Goal: Information Seeking & Learning: Find specific fact

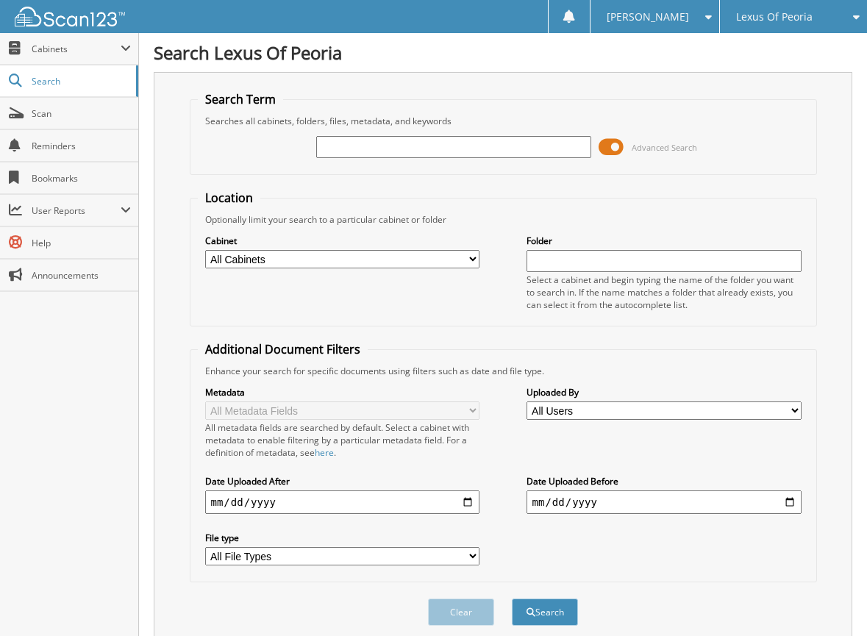
click at [620, 145] on span at bounding box center [610, 147] width 25 height 22
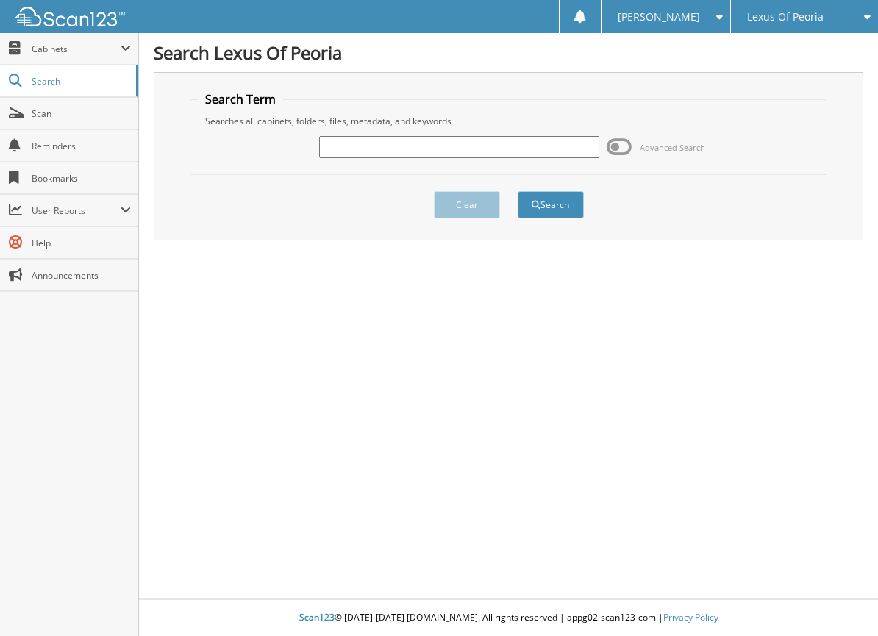
click at [487, 146] on input "text" at bounding box center [458, 147] width 279 height 22
type input "6023015"
click at [571, 202] on button "Search" at bounding box center [551, 204] width 66 height 27
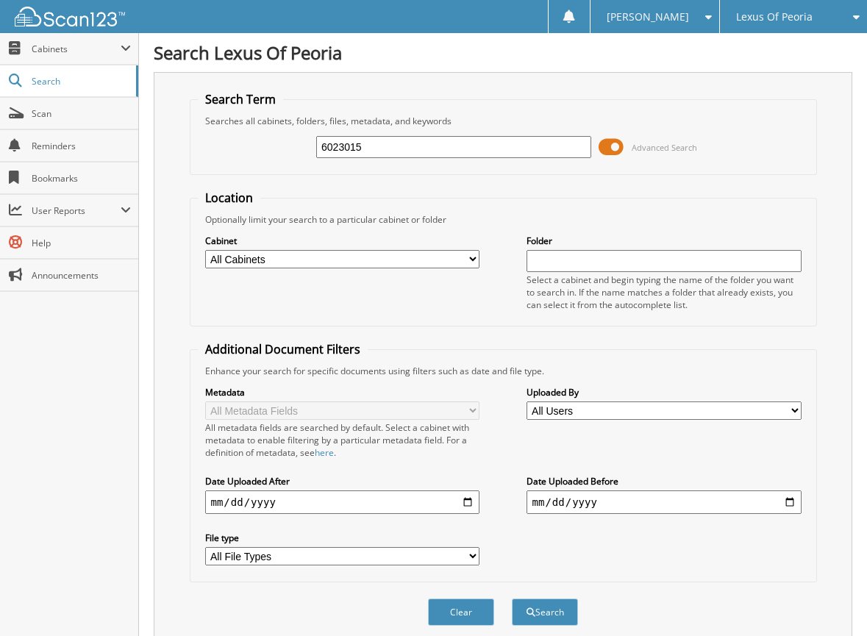
click at [610, 148] on span at bounding box center [610, 147] width 25 height 22
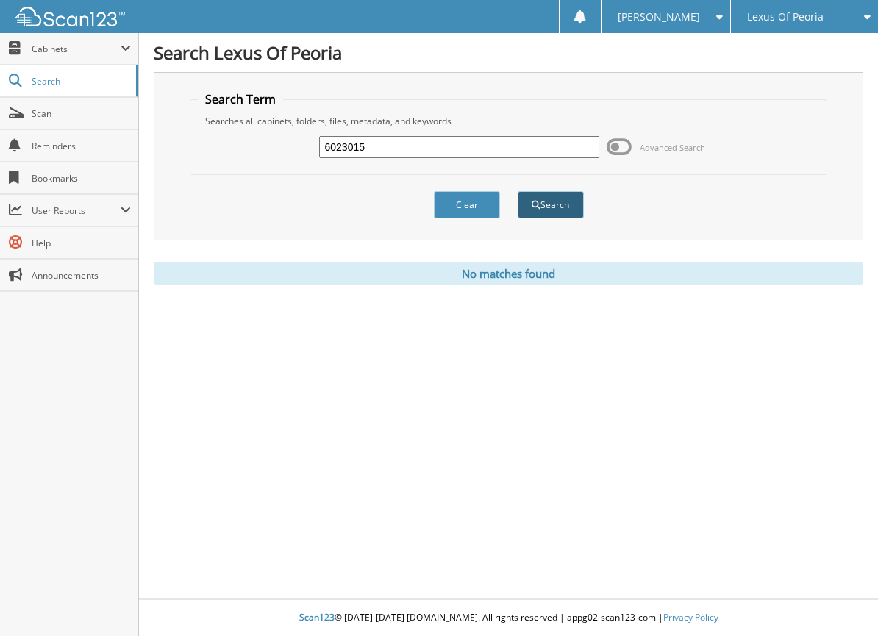
click at [543, 202] on button "Search" at bounding box center [551, 204] width 66 height 27
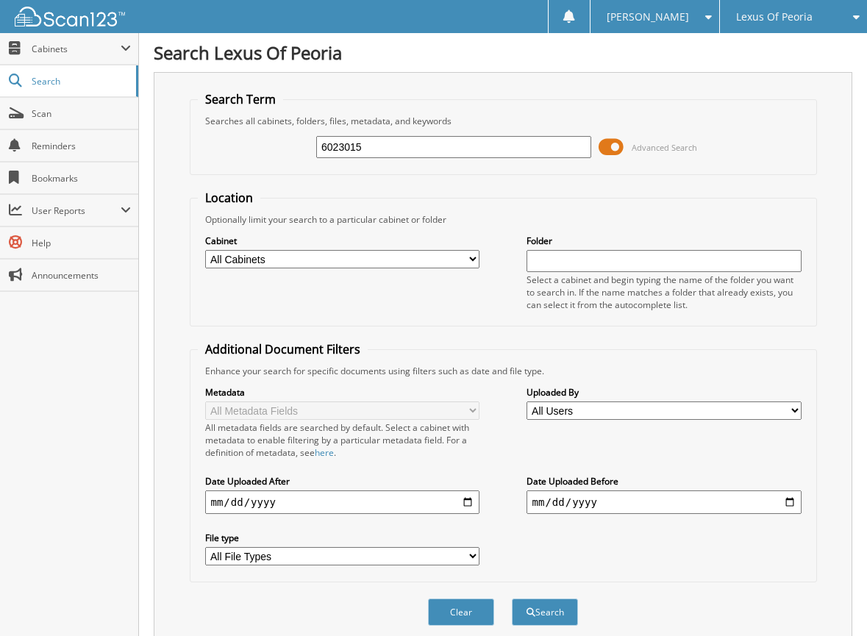
click at [613, 143] on span at bounding box center [610, 147] width 25 height 22
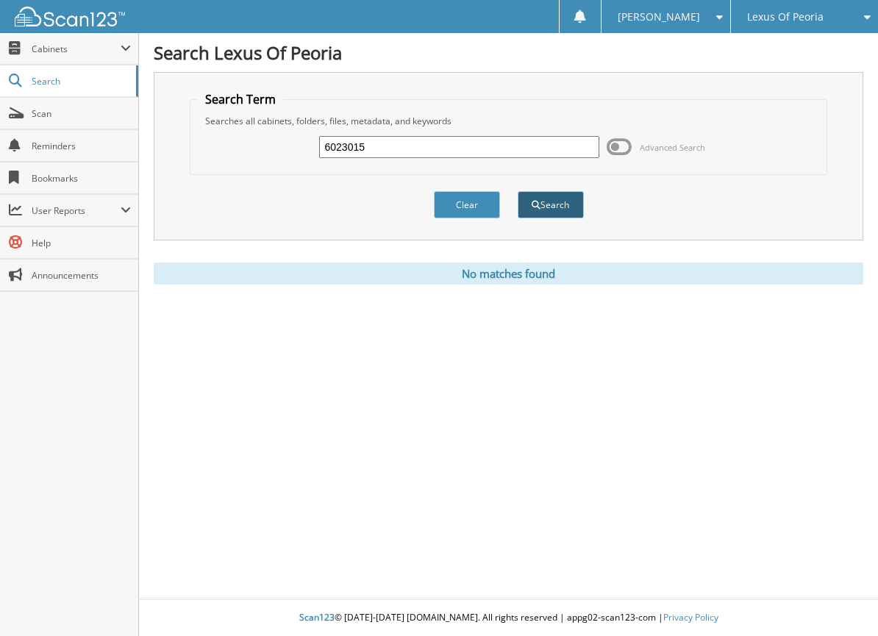
click at [551, 199] on button "Search" at bounding box center [551, 204] width 66 height 27
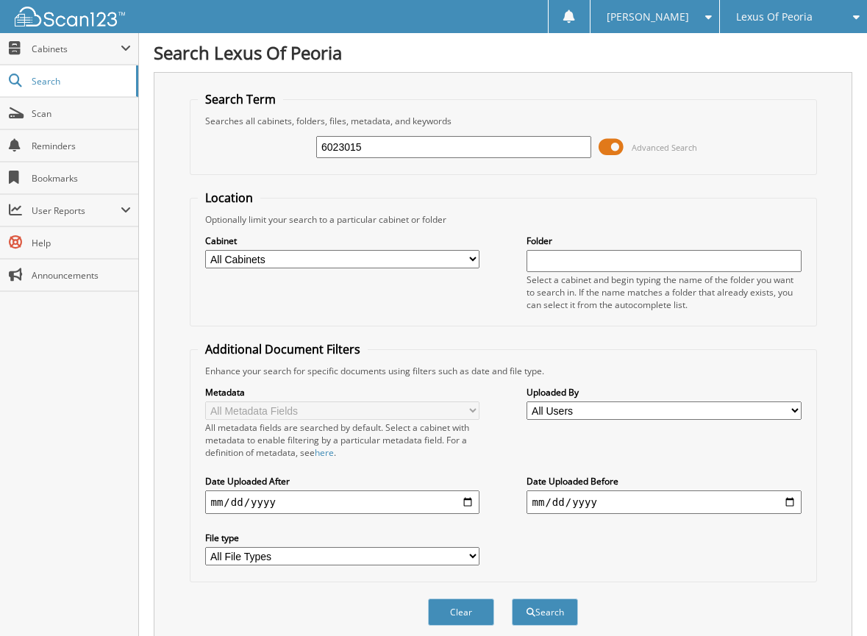
click at [620, 150] on span at bounding box center [610, 147] width 25 height 22
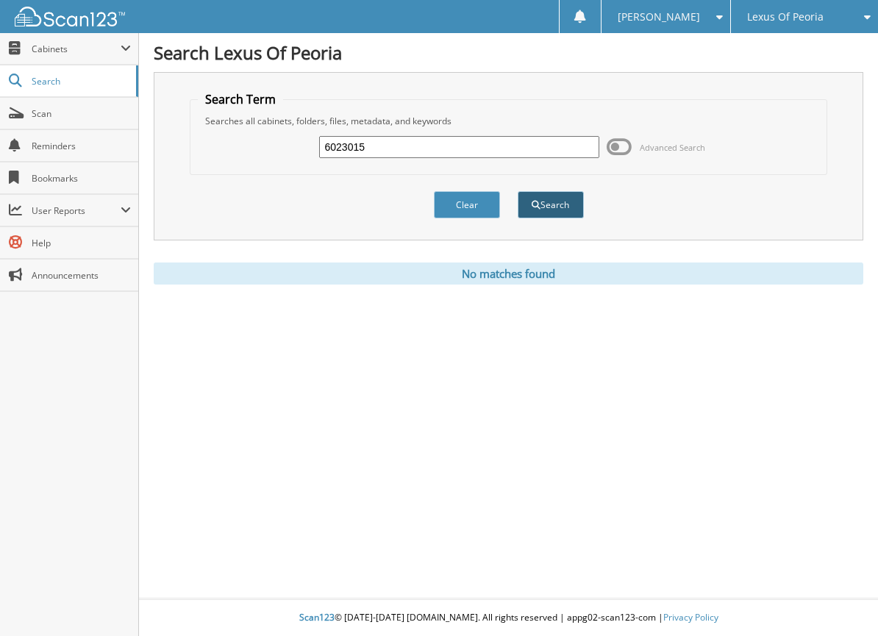
click at [548, 198] on button "Search" at bounding box center [551, 204] width 66 height 27
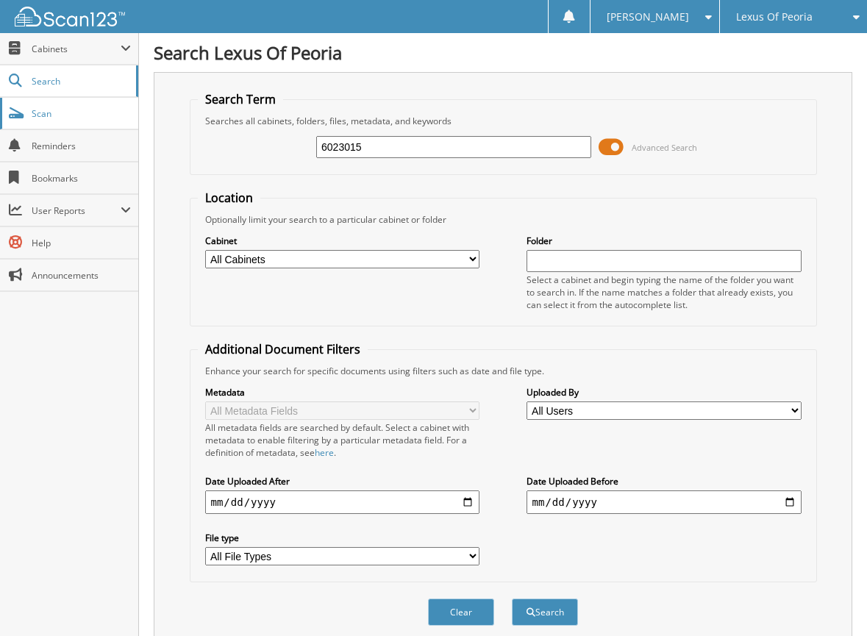
click at [62, 114] on span "Scan" at bounding box center [81, 113] width 99 height 12
